Goal: Task Accomplishment & Management: Manage account settings

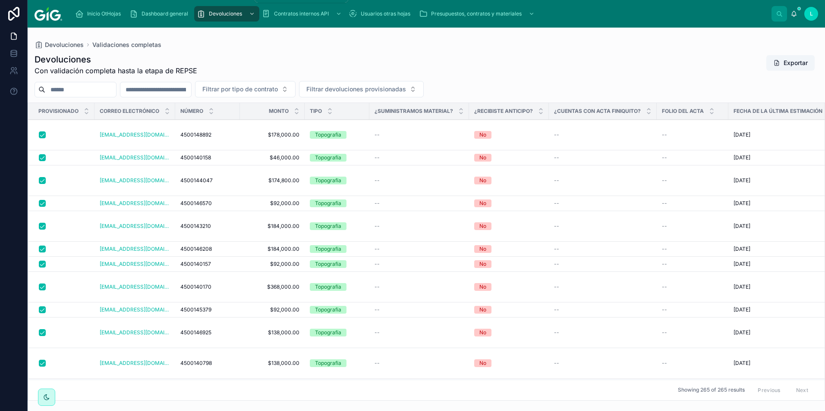
click at [212, 14] on span "Devoluciones" at bounding box center [225, 13] width 33 height 7
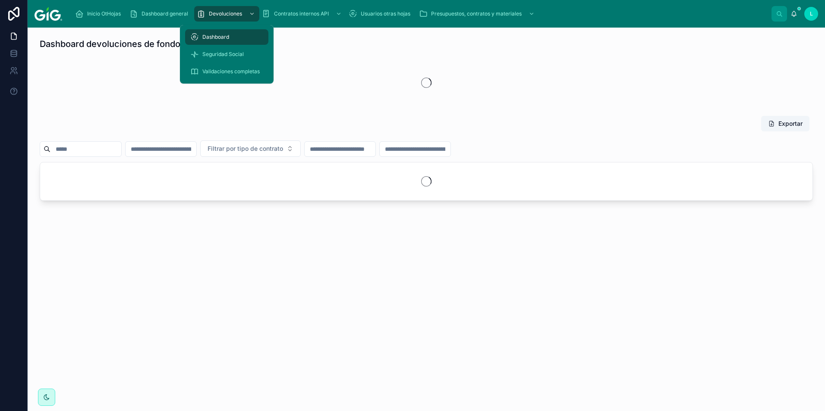
click at [227, 51] on span "Seguridad Social" at bounding box center [222, 54] width 41 height 7
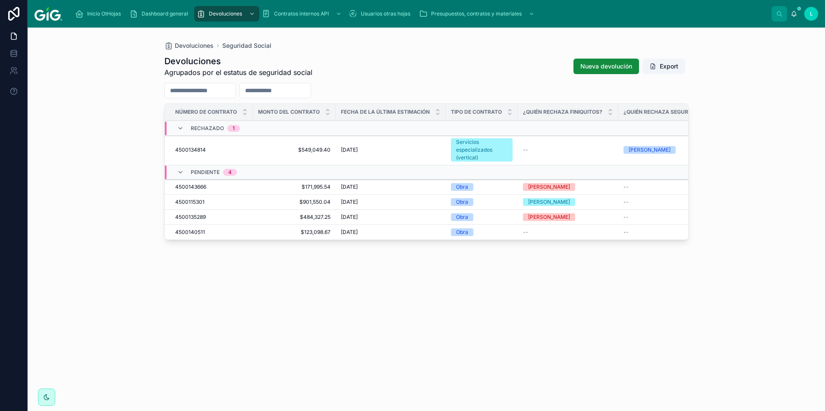
click at [90, 181] on div "Devoluciones Seguridad Social Devoluciones Agrupados por el estatus de segurida…" at bounding box center [426, 220] width 797 height 384
click at [321, 188] on span "$171,995.54" at bounding box center [294, 187] width 72 height 7
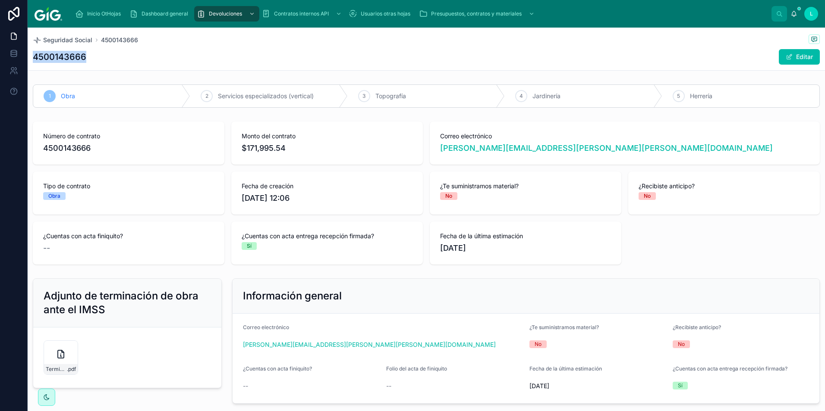
drag, startPoint x: 84, startPoint y: 57, endPoint x: 34, endPoint y: 57, distance: 50.5
click at [34, 57] on h1 "4500143666" at bounding box center [59, 57] width 53 height 12
copy h1 "4500143666"
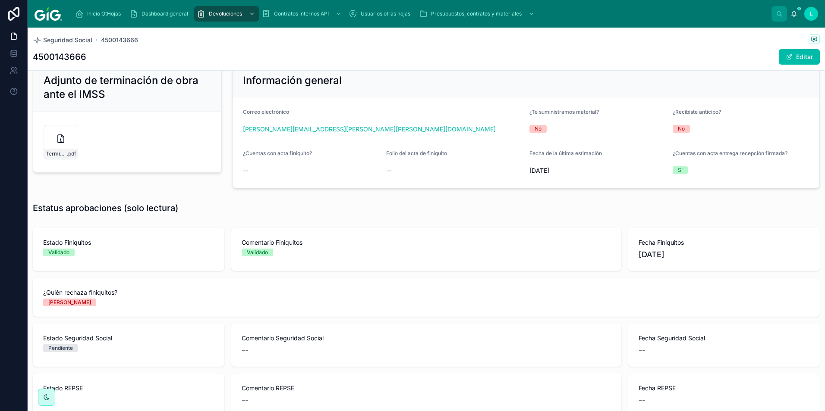
click at [50, 150] on div "Terminacion-obra-IMSS .pdf" at bounding box center [61, 154] width 34 height 10
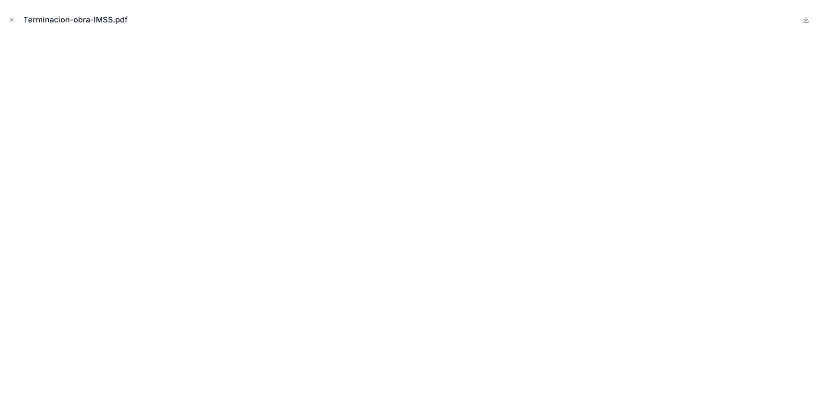
click at [11, 17] on icon "Close modal" at bounding box center [12, 20] width 6 height 6
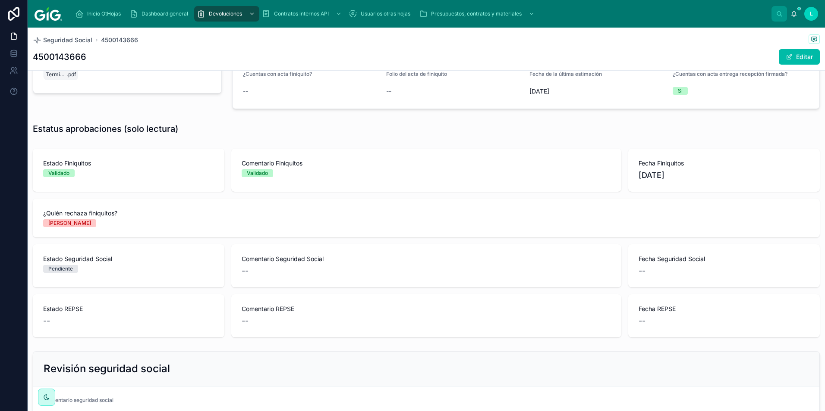
scroll to position [216, 0]
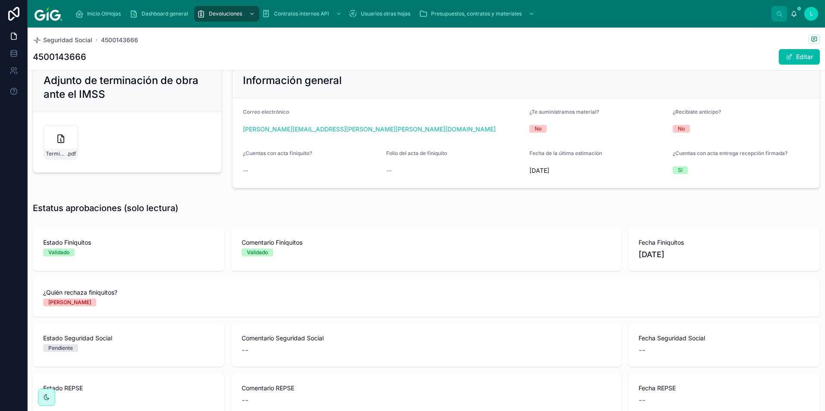
click at [783, 61] on button "Editar" at bounding box center [798, 57] width 41 height 16
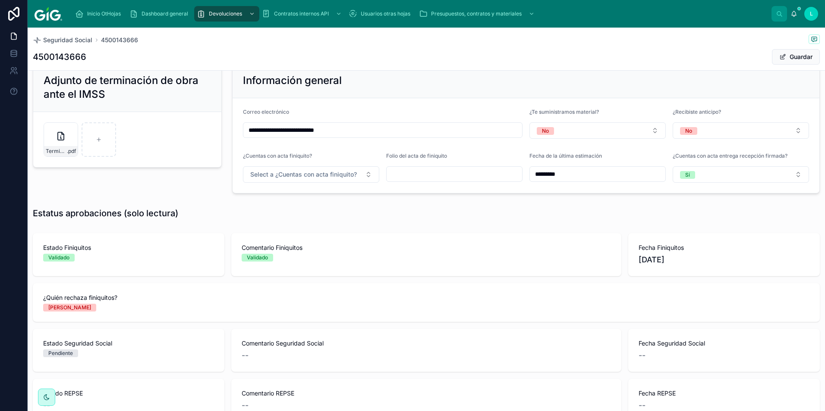
scroll to position [386, 0]
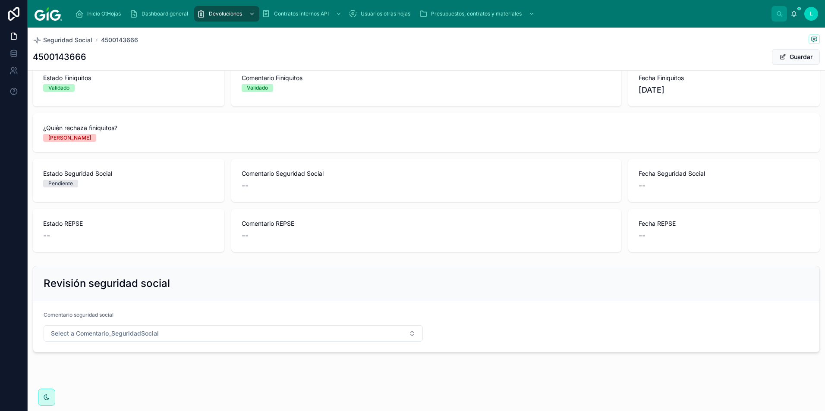
click at [106, 333] on span "Select a Comentario_SeguridadSocial" at bounding box center [105, 333] width 108 height 9
click at [191, 392] on div "Validado" at bounding box center [190, 394] width 21 height 8
click at [482, 338] on button "Select a Estado_SS" at bounding box center [523, 334] width 186 height 16
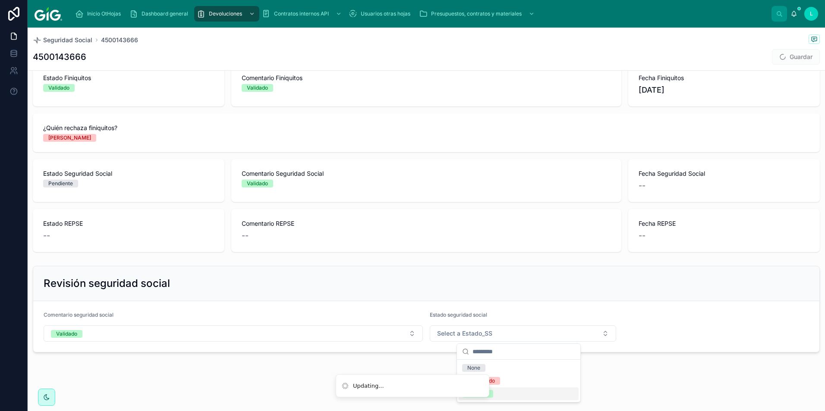
click at [501, 389] on div "Validado" at bounding box center [518, 394] width 120 height 13
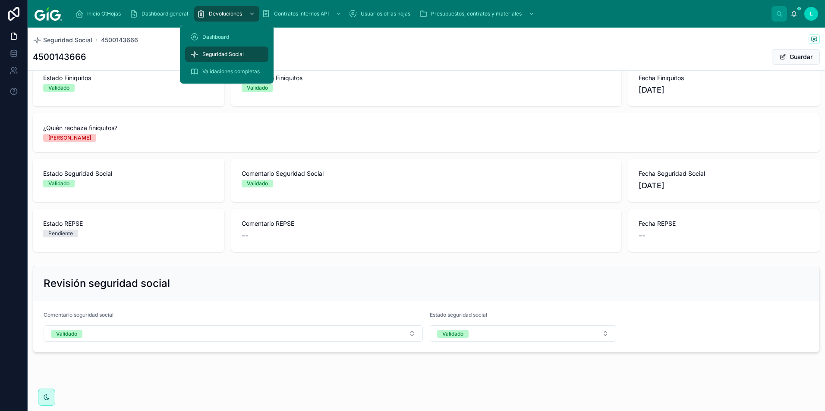
click at [214, 50] on div "Seguridad Social" at bounding box center [226, 54] width 73 height 14
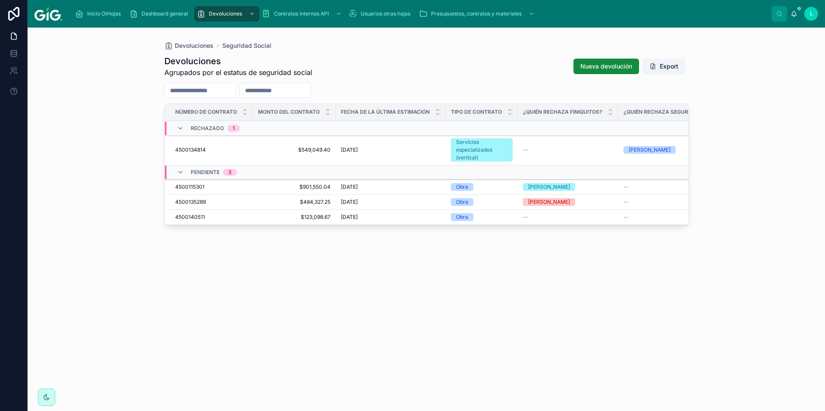
click at [328, 188] on span "$901,550.04" at bounding box center [294, 187] width 72 height 7
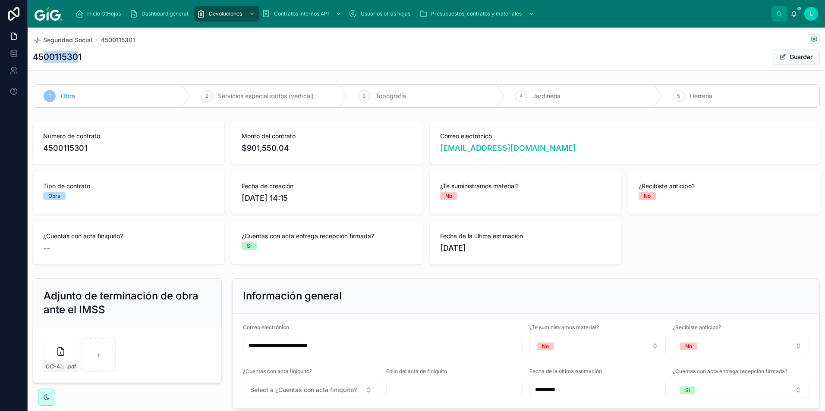
drag, startPoint x: 79, startPoint y: 57, endPoint x: 42, endPoint y: 56, distance: 37.1
click at [42, 56] on h1 "4500115301" at bounding box center [57, 57] width 49 height 12
drag, startPoint x: 42, startPoint y: 56, endPoint x: 34, endPoint y: 60, distance: 8.9
click at [34, 60] on div "4500115301 Guardar" at bounding box center [426, 57] width 787 height 16
copy h1 "4500115301"
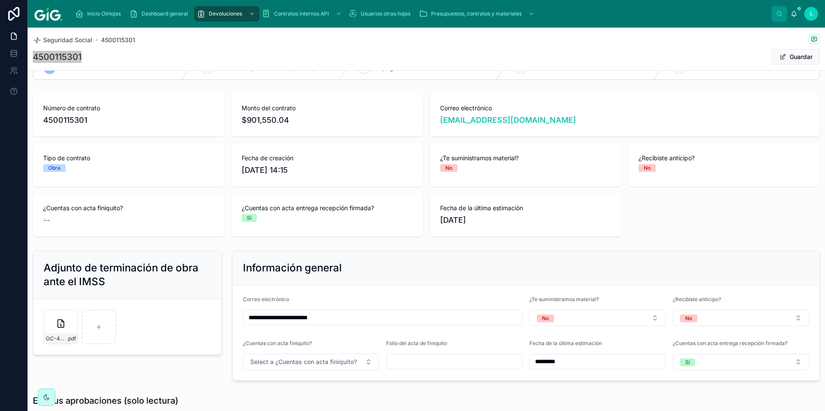
scroll to position [43, 0]
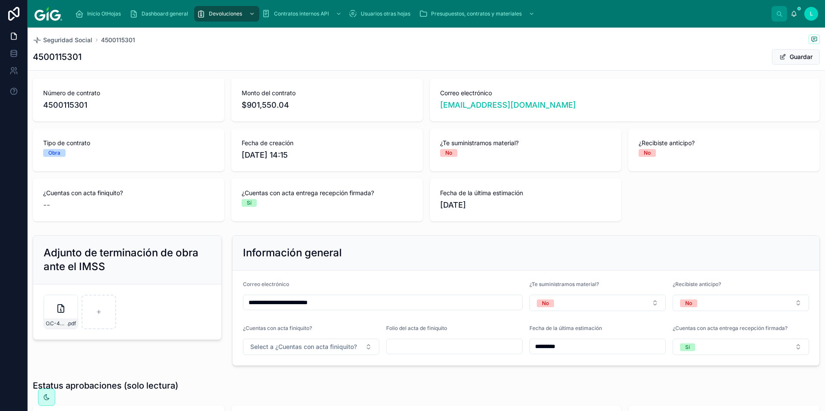
click at [55, 314] on div "O.C-4500115301 .pdf" at bounding box center [61, 312] width 35 height 35
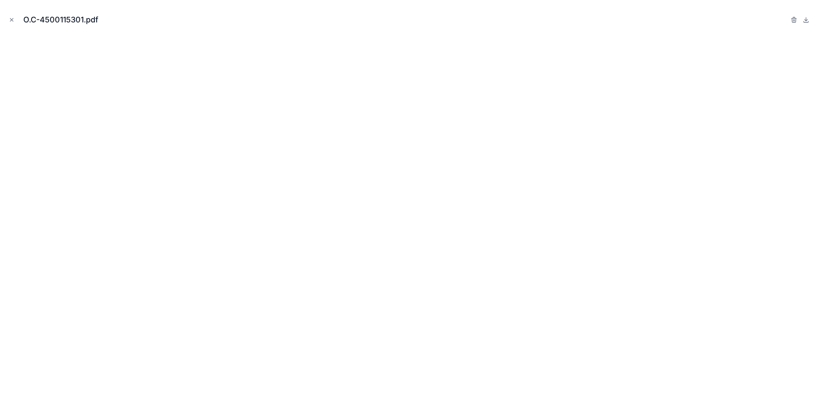
click at [13, 20] on icon "Close modal" at bounding box center [12, 20] width 6 height 6
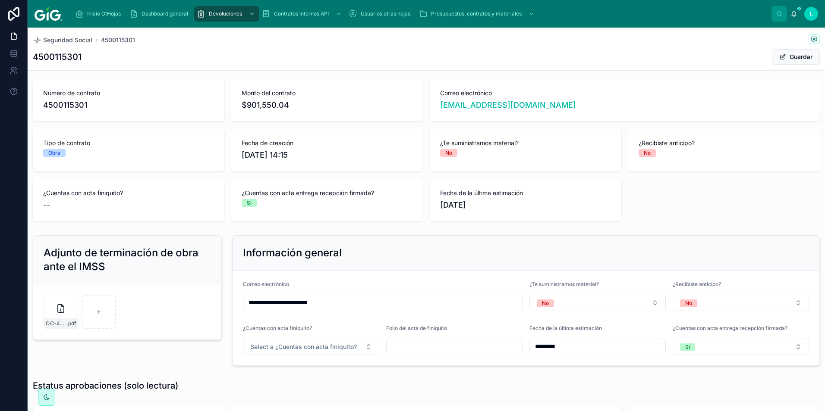
click at [246, 47] on div "Seguridad Social 4500115301 4500115301 Guardar" at bounding box center [426, 49] width 787 height 43
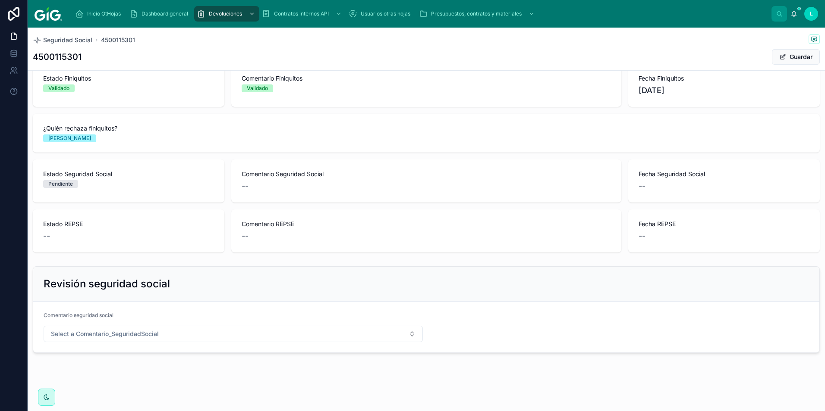
scroll to position [386, 0]
click at [354, 52] on div "4500115301 Guardar" at bounding box center [426, 57] width 787 height 16
click at [102, 336] on span "Select a Comentario_SeguridadSocial" at bounding box center [105, 333] width 108 height 9
click at [210, 396] on div "Validado" at bounding box center [232, 394] width 120 height 13
click at [510, 333] on button "Select a Estado_SS" at bounding box center [523, 334] width 186 height 16
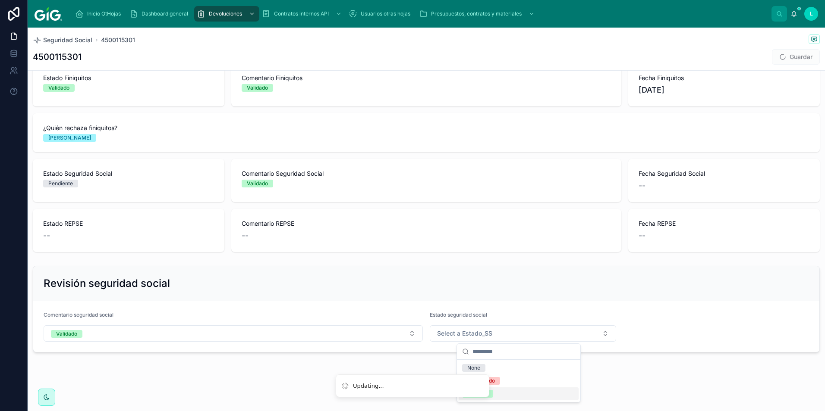
click at [506, 392] on div "Validado" at bounding box center [518, 394] width 120 height 13
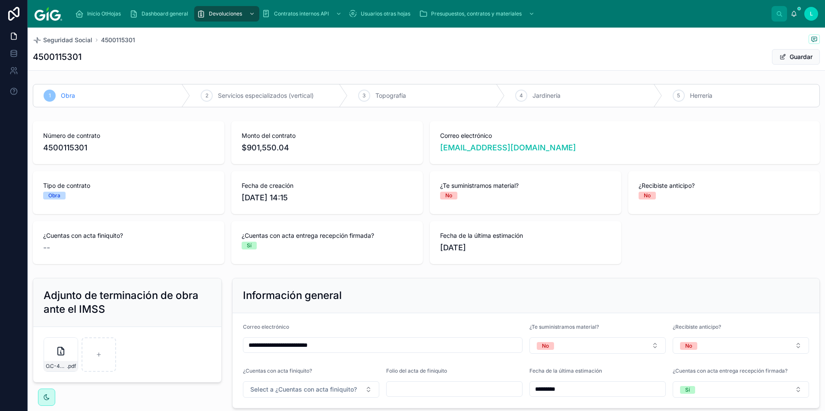
scroll to position [0, 0]
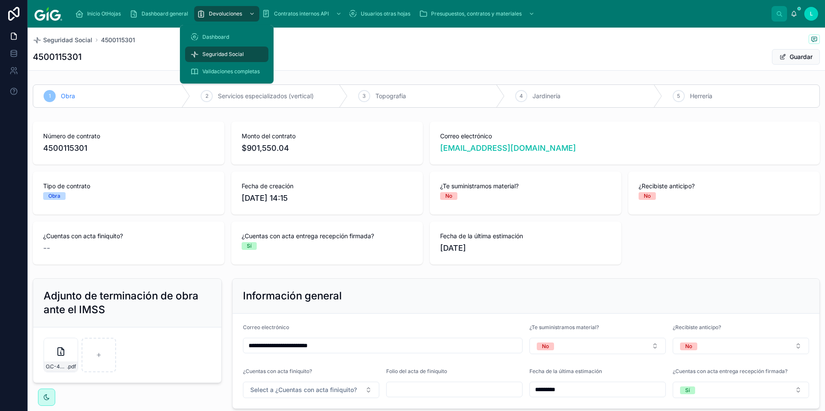
click at [220, 50] on div "Seguridad Social" at bounding box center [226, 54] width 73 height 14
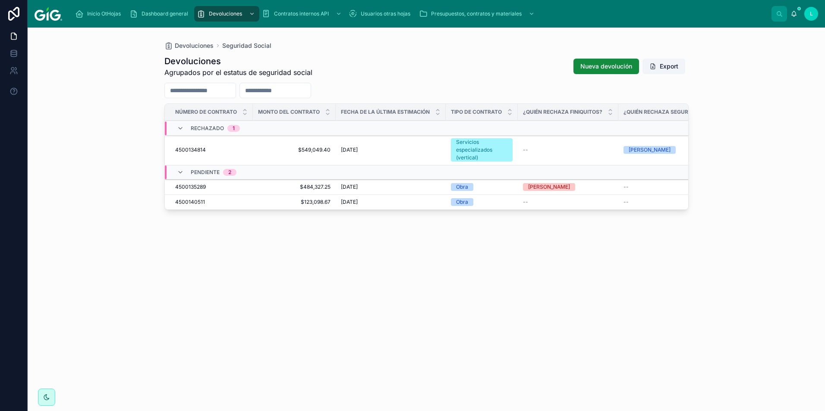
click at [226, 185] on div "4500135289 4500135289" at bounding box center [211, 187] width 72 height 7
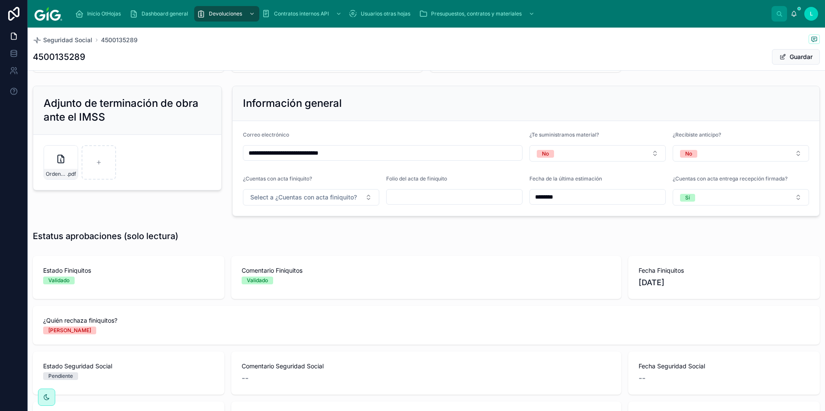
scroll to position [86, 0]
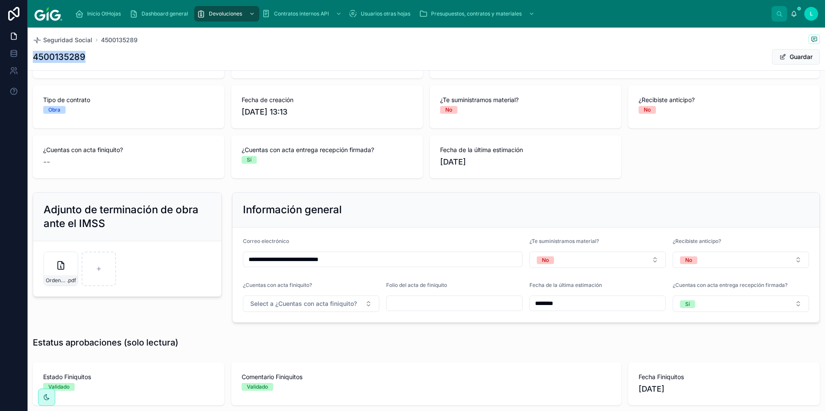
drag, startPoint x: 86, startPoint y: 55, endPoint x: 33, endPoint y: 62, distance: 53.5
click at [33, 62] on div "4500135289 Guardar" at bounding box center [426, 57] width 787 height 16
copy h1 "4500135289"
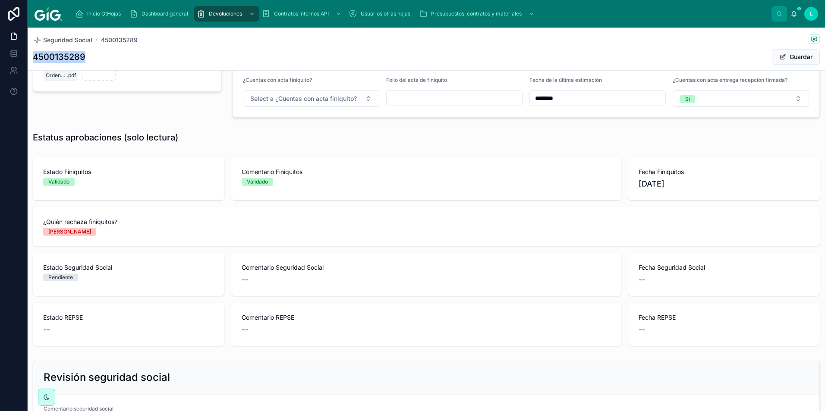
scroll to position [386, 0]
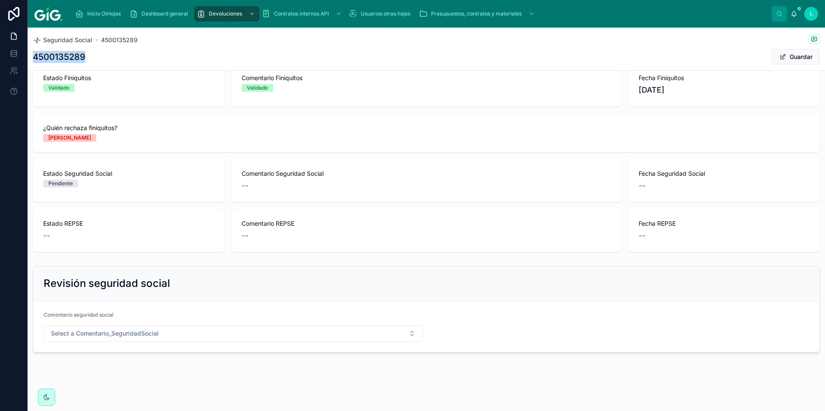
click at [225, 334] on button "Select a Comentario_SeguridadSocial" at bounding box center [233, 334] width 379 height 16
click at [206, 396] on div "Validado" at bounding box center [232, 394] width 120 height 13
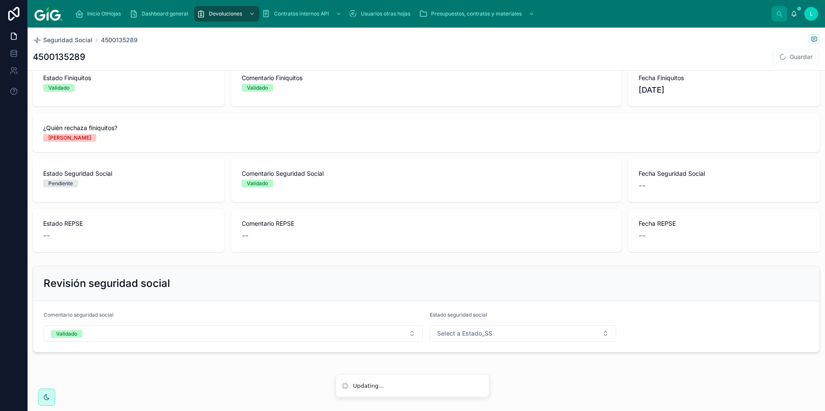
click at [495, 326] on button "Select a Estado_SS" at bounding box center [523, 334] width 186 height 16
click at [510, 391] on div "Validado" at bounding box center [518, 394] width 120 height 13
click at [797, 57] on button "Guardar" at bounding box center [796, 57] width 48 height 16
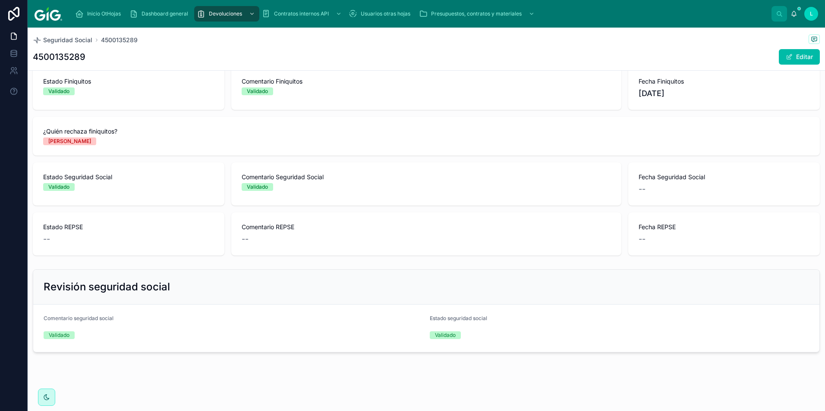
scroll to position [377, 0]
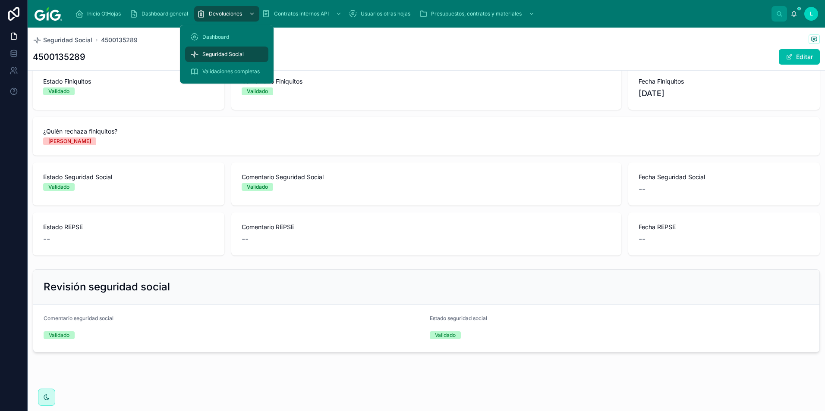
click at [234, 54] on span "Seguridad Social" at bounding box center [222, 54] width 41 height 7
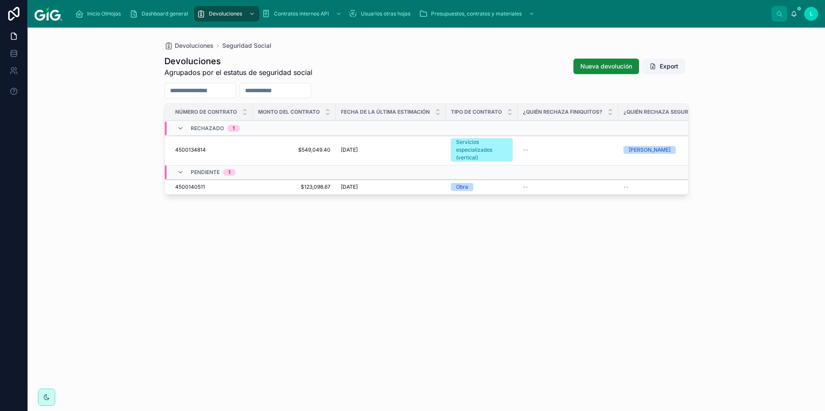
click at [350, 188] on span "[DATE]" at bounding box center [349, 187] width 17 height 7
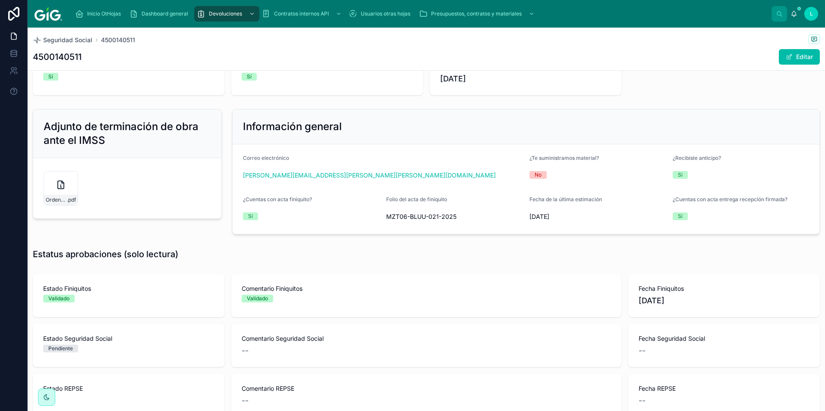
scroll to position [173, 0]
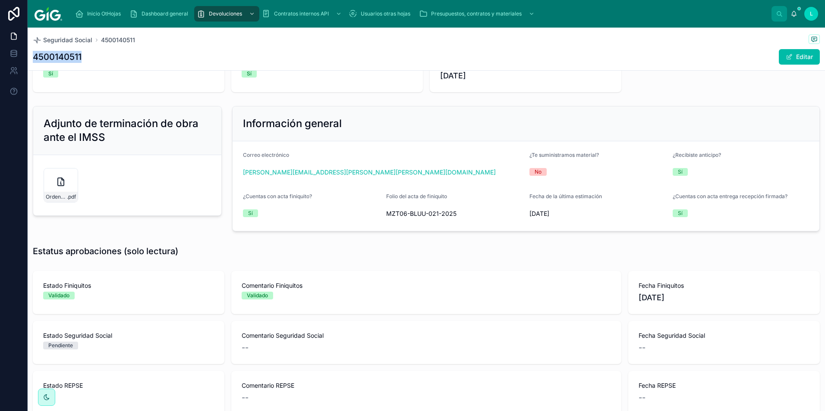
drag, startPoint x: 83, startPoint y: 55, endPoint x: 32, endPoint y: 60, distance: 51.1
click at [32, 60] on div "Seguridad Social 4500140511 4500140511 Editar" at bounding box center [426, 49] width 797 height 43
copy h1 "4500140511"
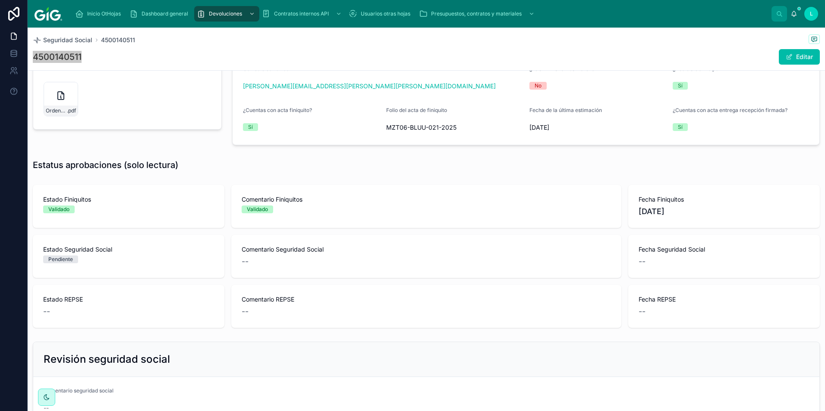
scroll to position [332, 0]
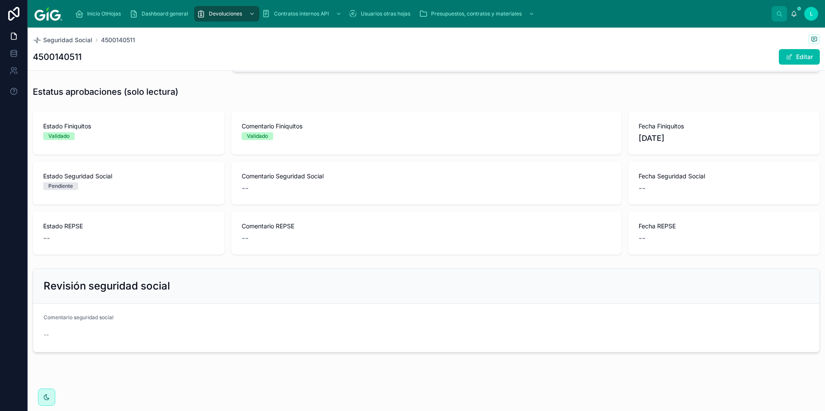
click at [120, 366] on div "Seguridad Social 4500140511 4500140511 Editar 1 Obra 2 Servicios especializados…" at bounding box center [426, 54] width 797 height 716
click at [792, 59] on button "Editar" at bounding box center [798, 57] width 41 height 16
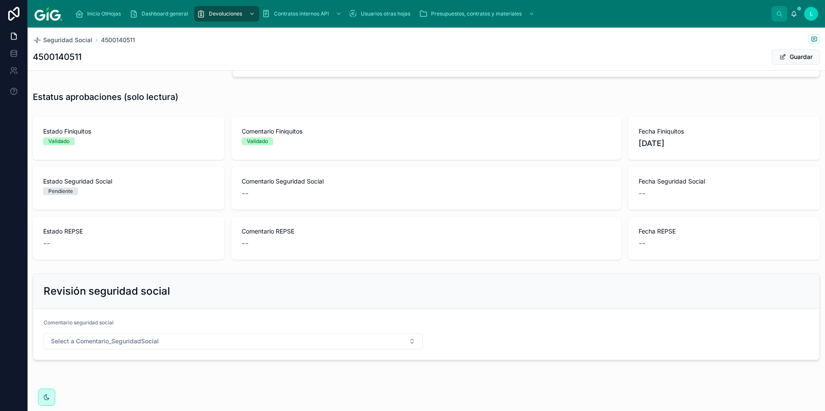
click at [166, 344] on button "Select a Comentario_SeguridadSocial" at bounding box center [233, 341] width 379 height 16
click at [207, 402] on div "Validado" at bounding box center [232, 401] width 120 height 13
click at [486, 340] on span "Select a Estado_SS" at bounding box center [464, 341] width 55 height 9
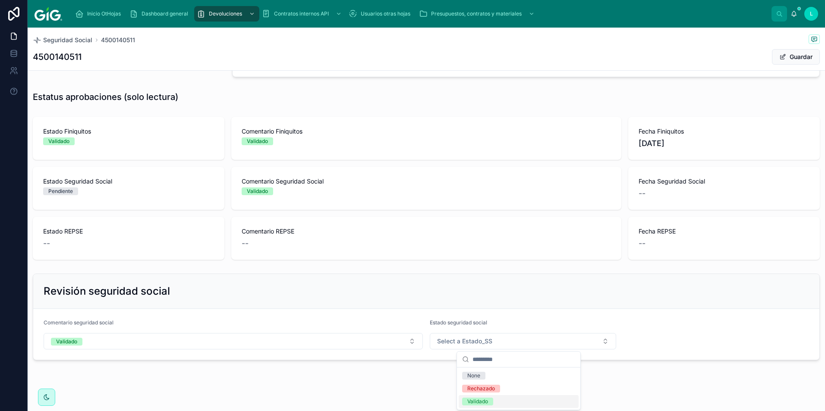
click at [517, 404] on div "Validado" at bounding box center [518, 401] width 120 height 13
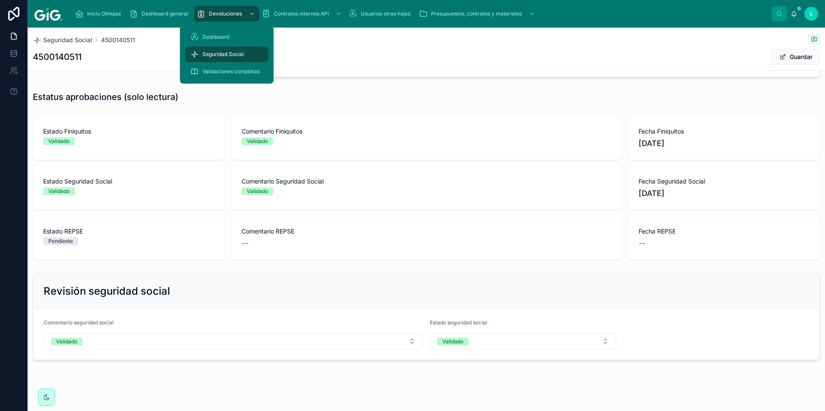
click at [220, 35] on span "Dashboard" at bounding box center [215, 37] width 27 height 7
